Goal: Communication & Community: Answer question/provide support

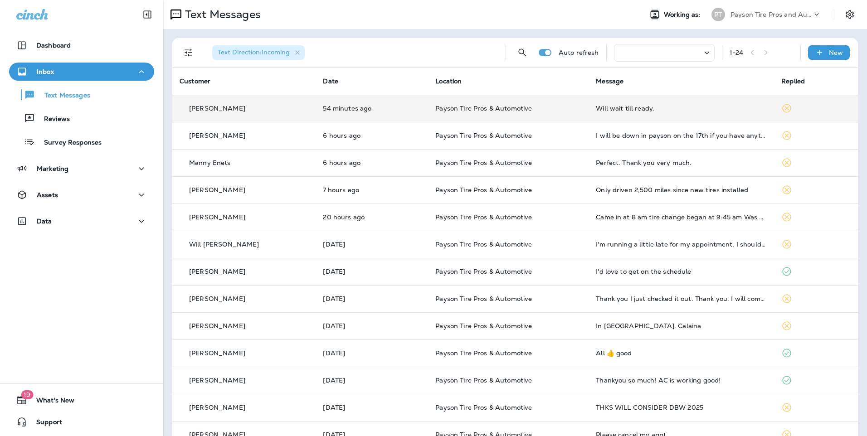
click at [269, 116] on td "[PERSON_NAME]" at bounding box center [243, 108] width 143 height 27
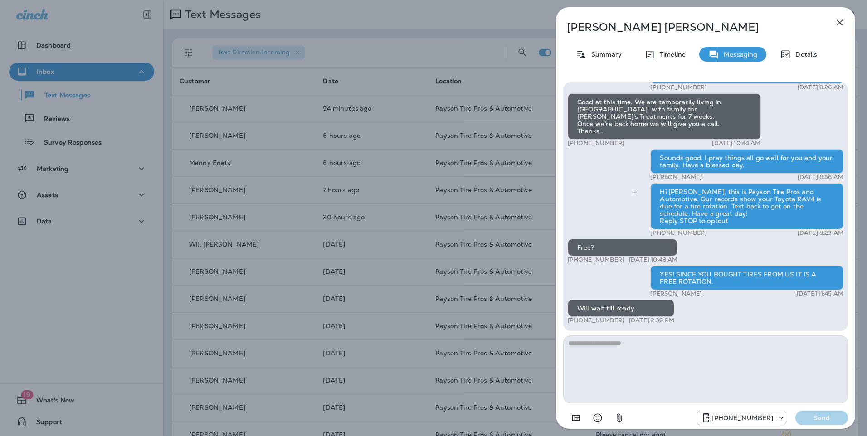
click at [378, 165] on div "[PERSON_NAME] Summary Timeline Messaging Details Hi [PERSON_NAME], this is [PER…" at bounding box center [433, 218] width 867 height 436
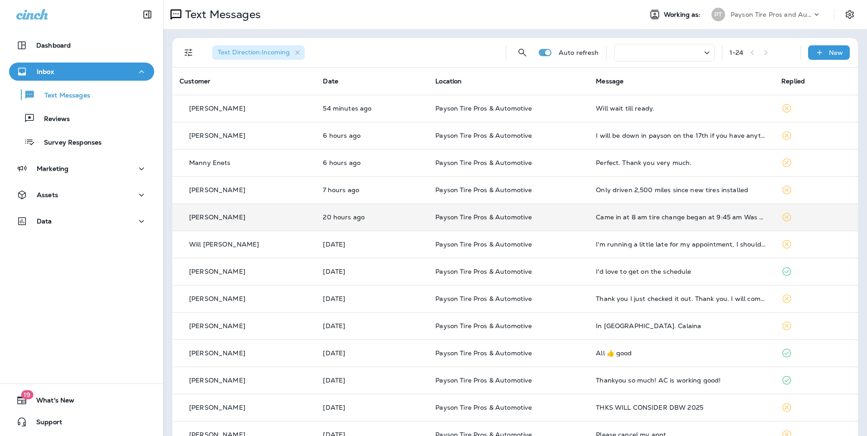
click at [533, 219] on p "Payson Tire Pros & Automotive" at bounding box center [508, 217] width 146 height 7
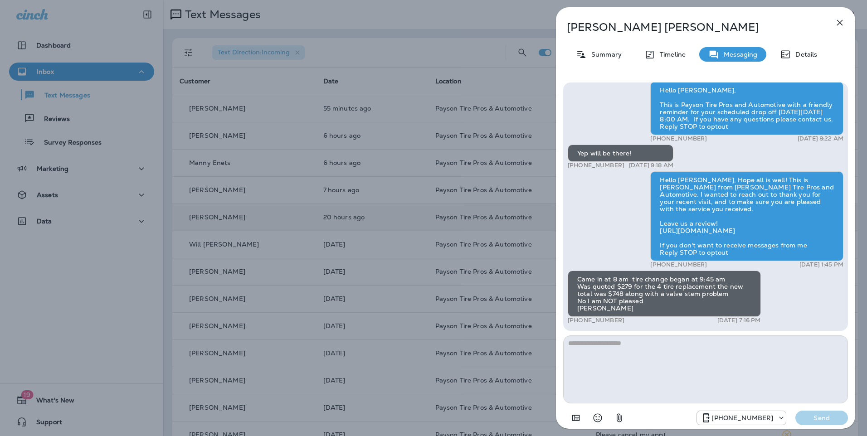
click at [388, 145] on div "[PERSON_NAME] Summary Timeline Messaging Details Hello [PERSON_NAME], This is P…" at bounding box center [433, 218] width 867 height 436
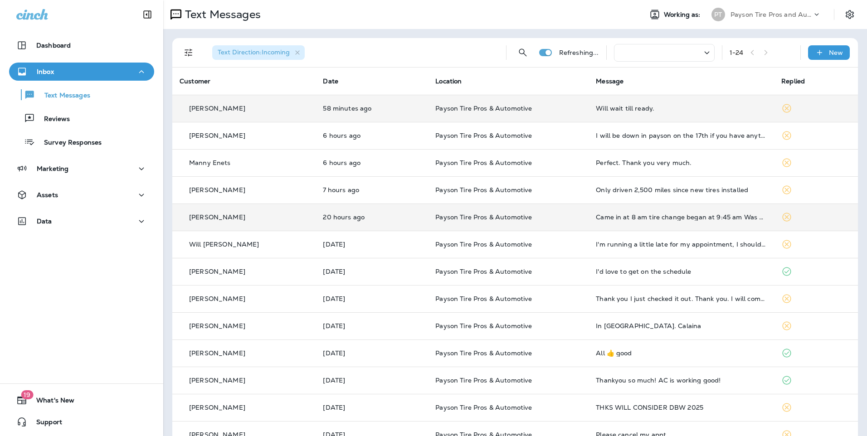
click at [254, 104] on div "[PERSON_NAME]" at bounding box center [244, 109] width 129 height 10
